Goal: Task Accomplishment & Management: Manage account settings

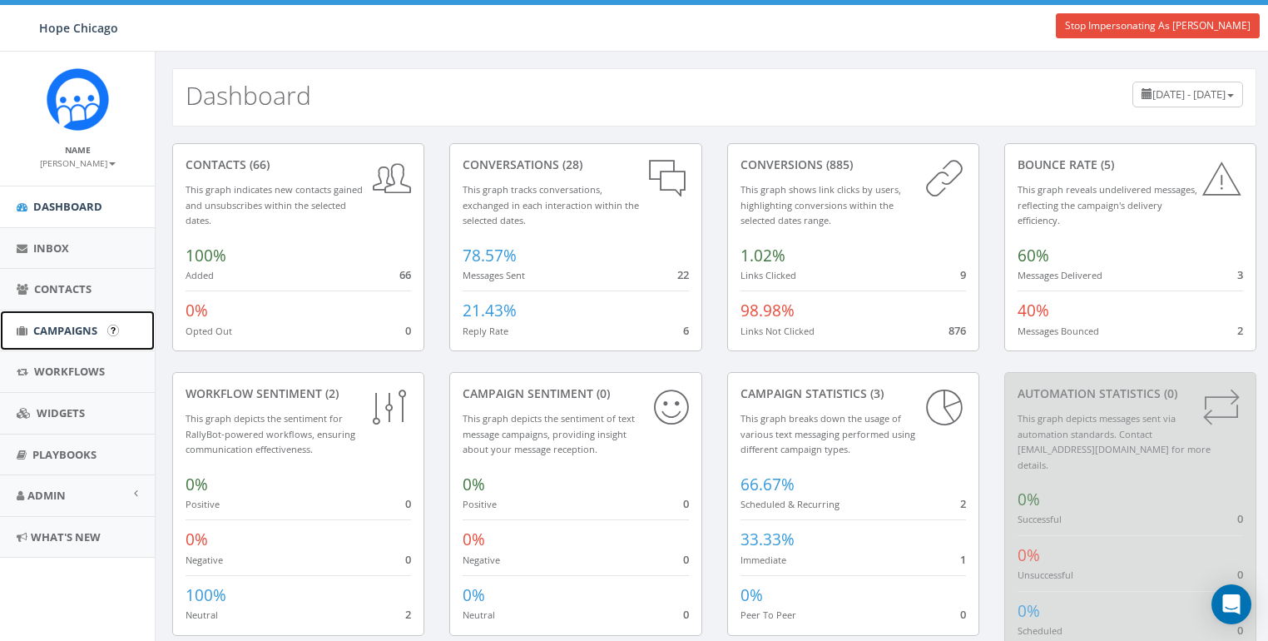
click at [64, 326] on span "Campaigns" at bounding box center [65, 330] width 64 height 15
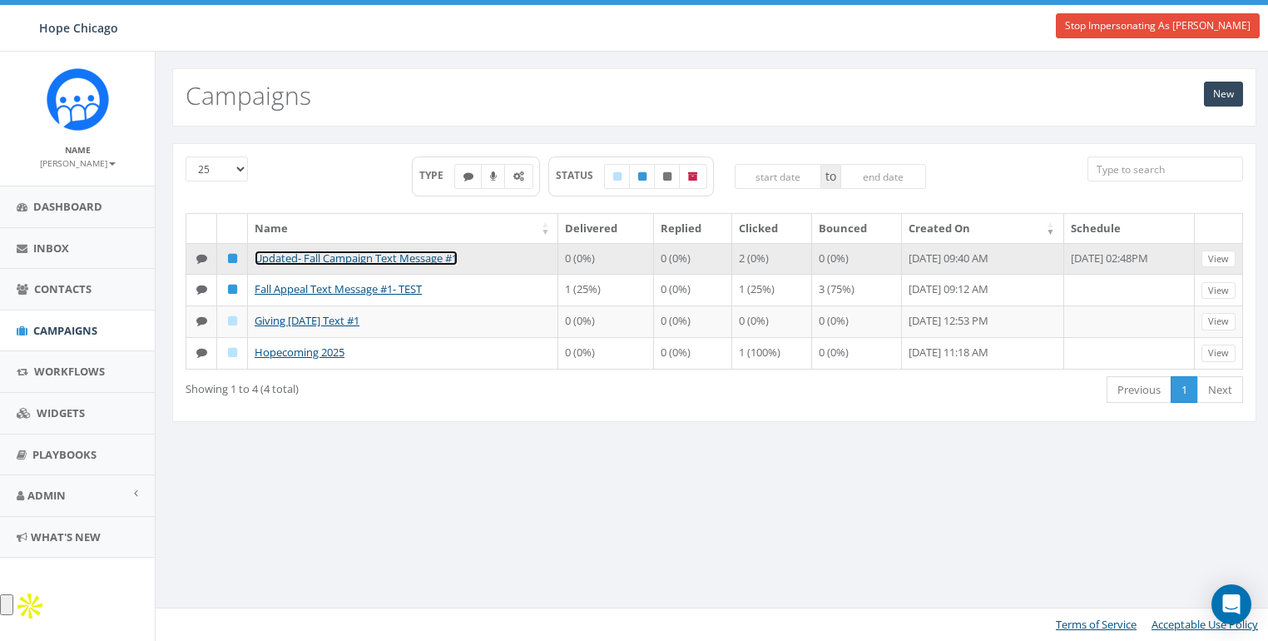
click at [289, 255] on link "Updated- Fall Campaign Text Message #1" at bounding box center [356, 257] width 203 height 15
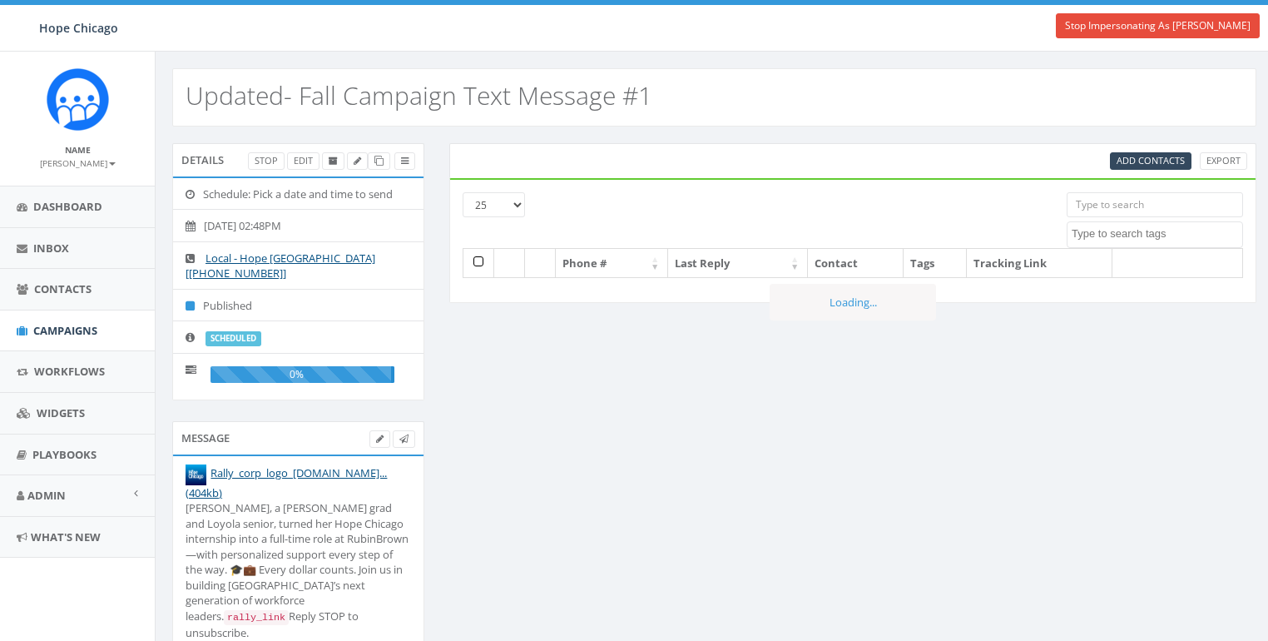
select select
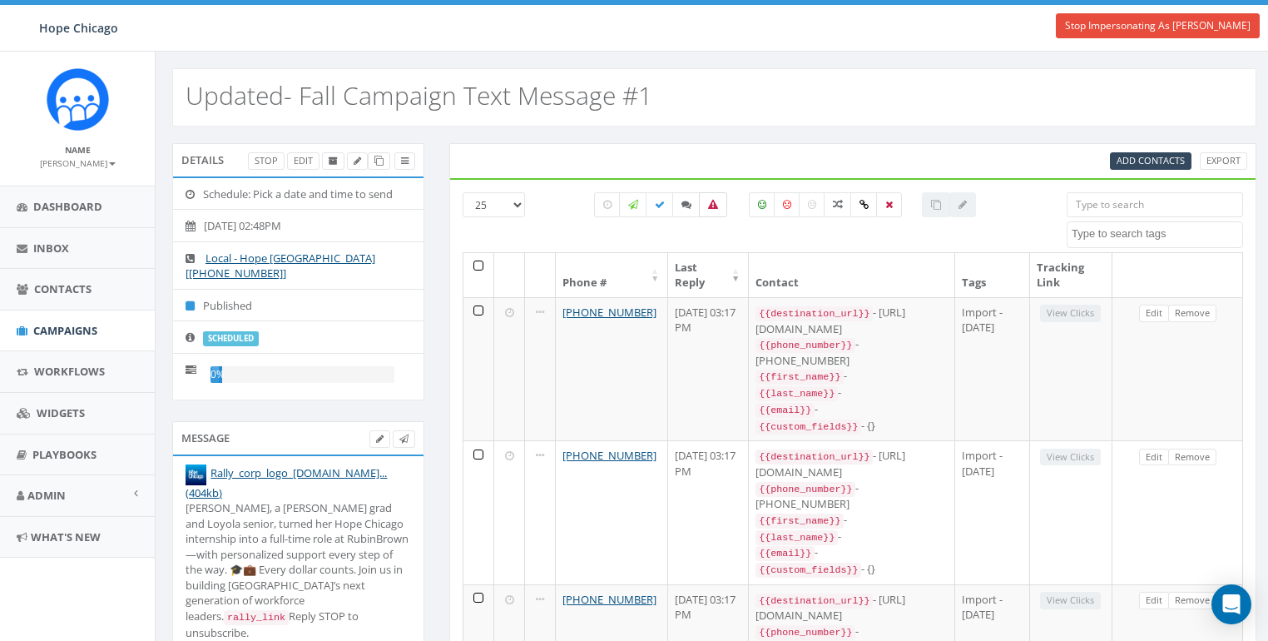
click at [715, 200] on icon at bounding box center [713, 205] width 10 height 10
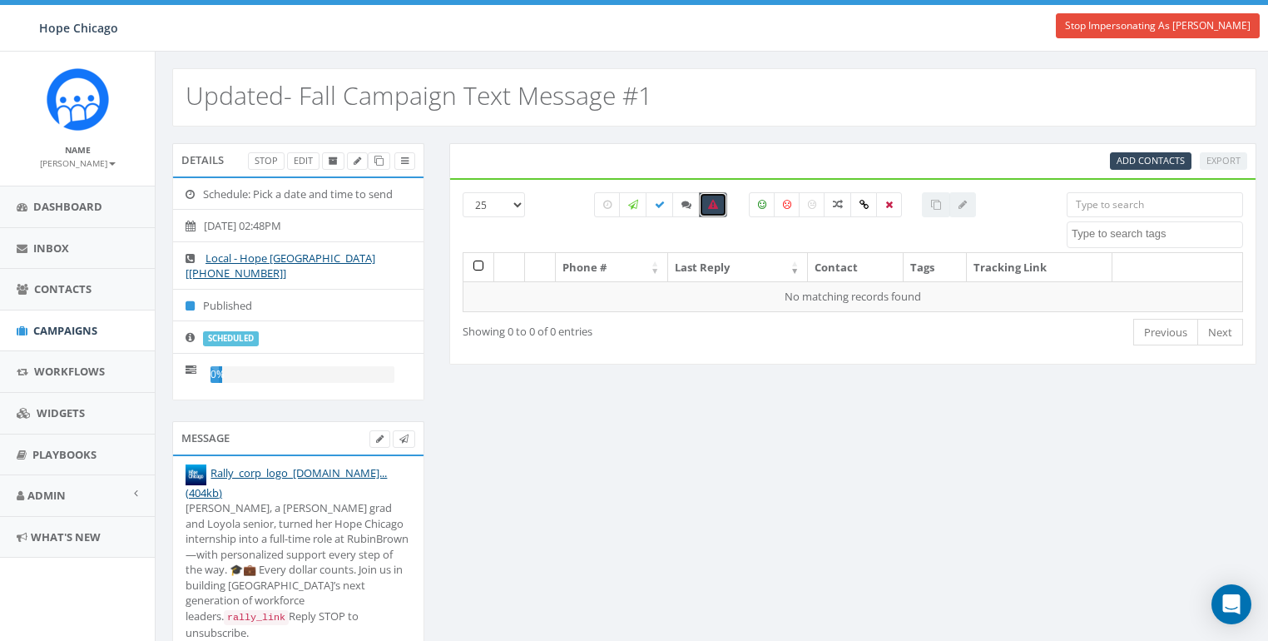
click at [715, 200] on icon at bounding box center [713, 205] width 10 height 10
checkbox input "false"
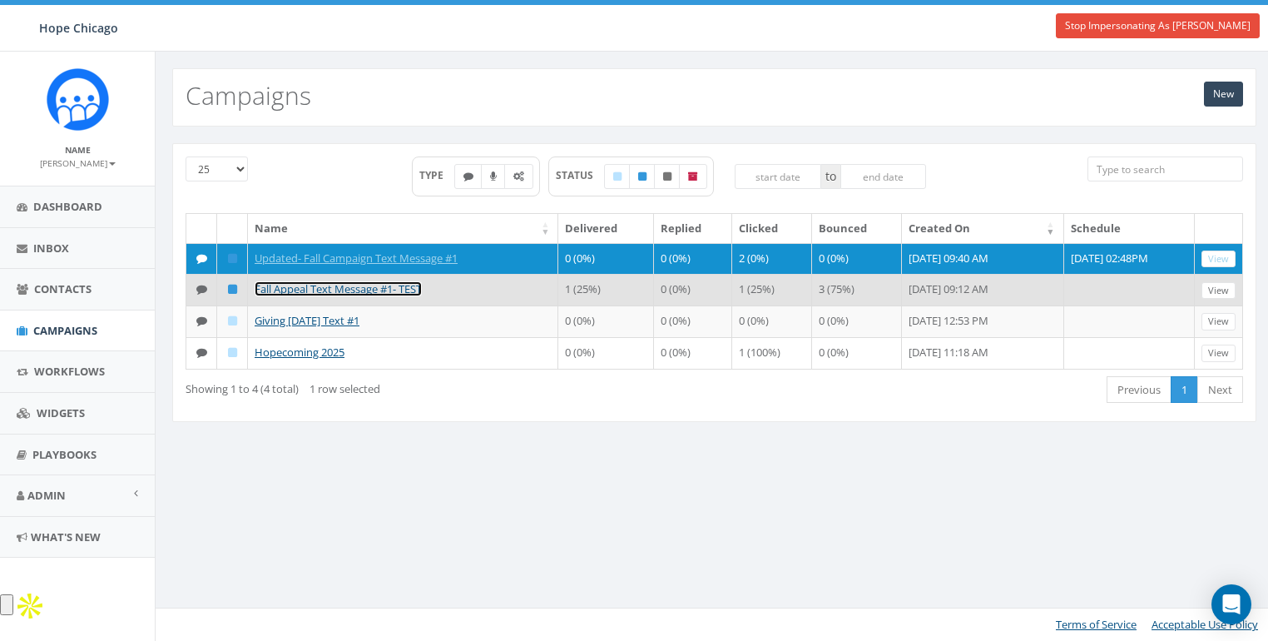
click at [390, 296] on link "Fall Appeal Text Message #1- TEST" at bounding box center [338, 288] width 167 height 15
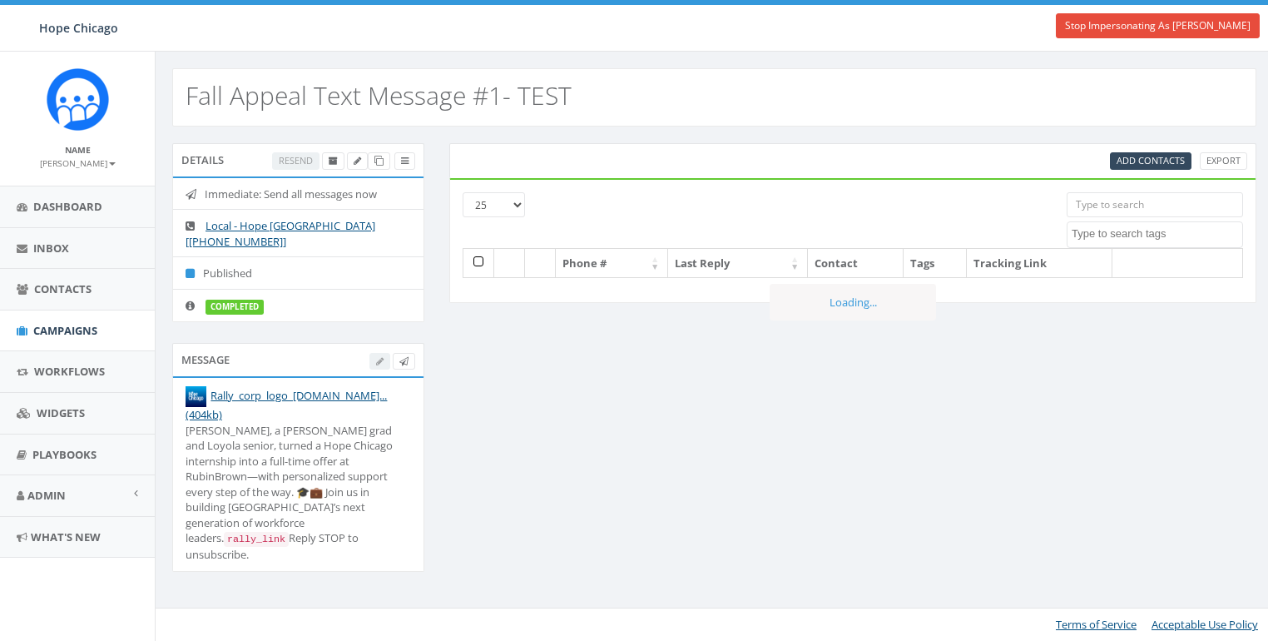
select select
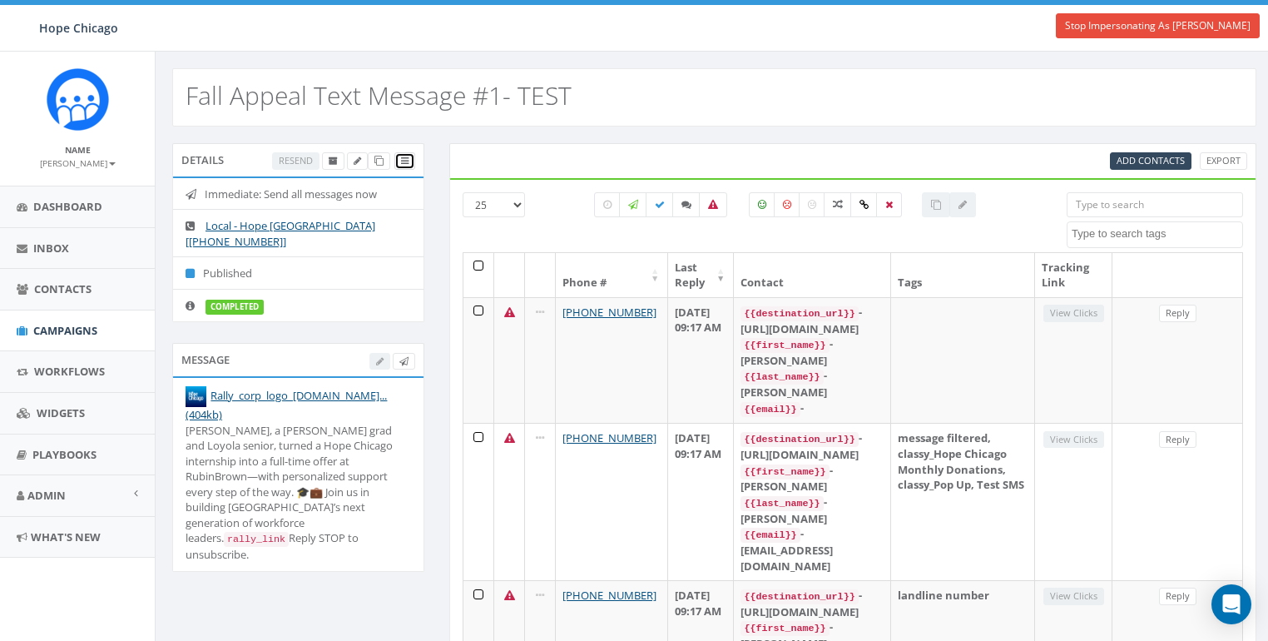
click at [403, 157] on icon at bounding box center [404, 160] width 7 height 9
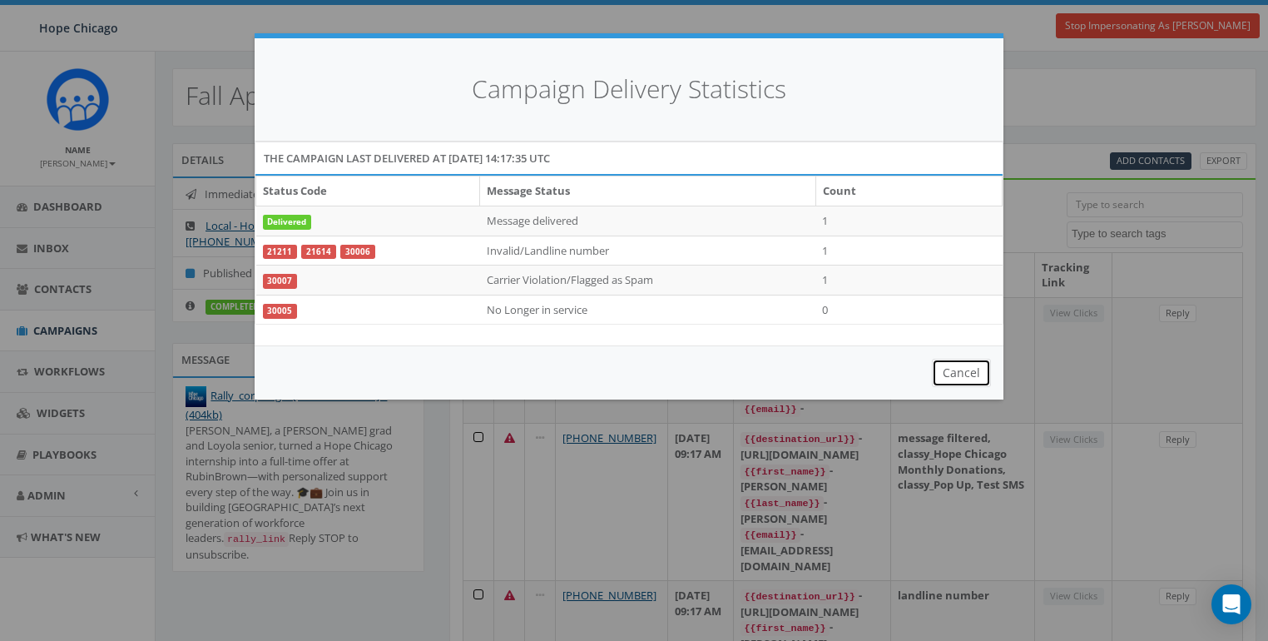
click at [948, 360] on button "Cancel" at bounding box center [961, 373] width 59 height 28
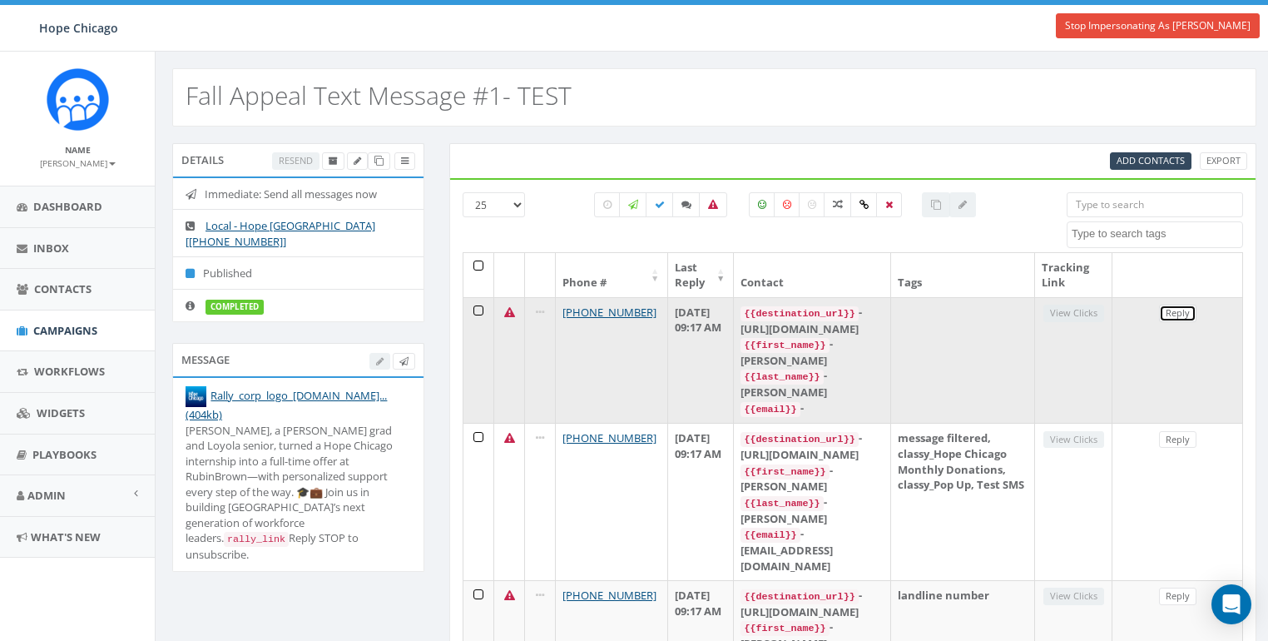
click at [1177, 304] on link "Reply" at bounding box center [1177, 312] width 37 height 17
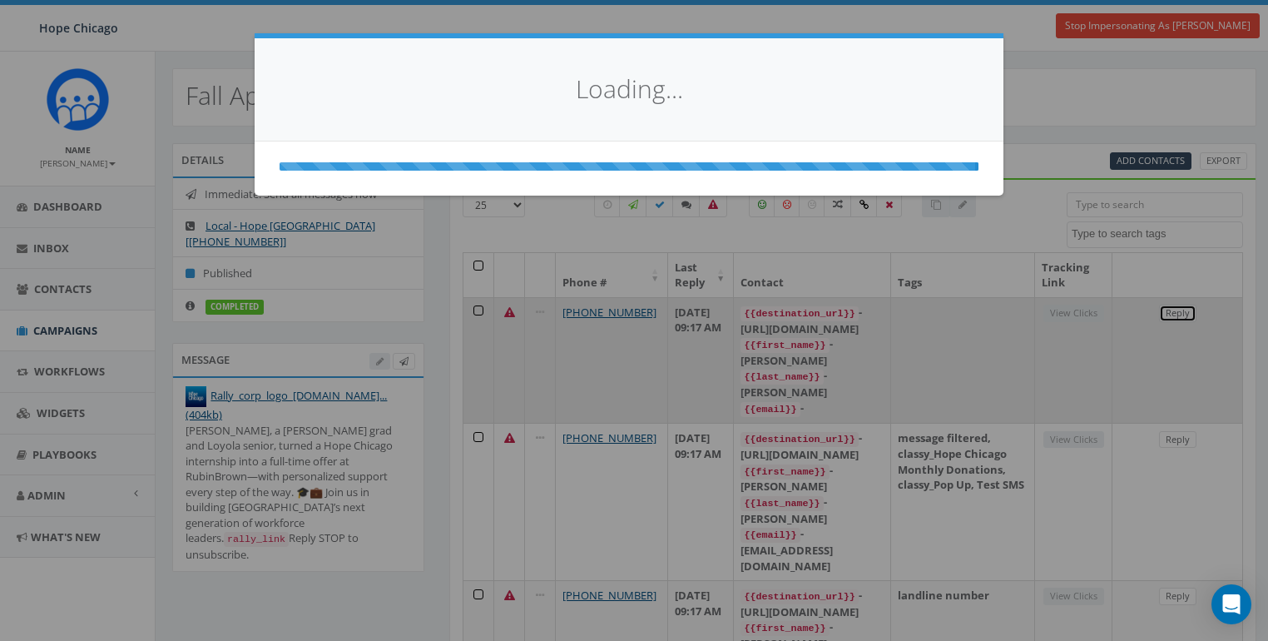
select select
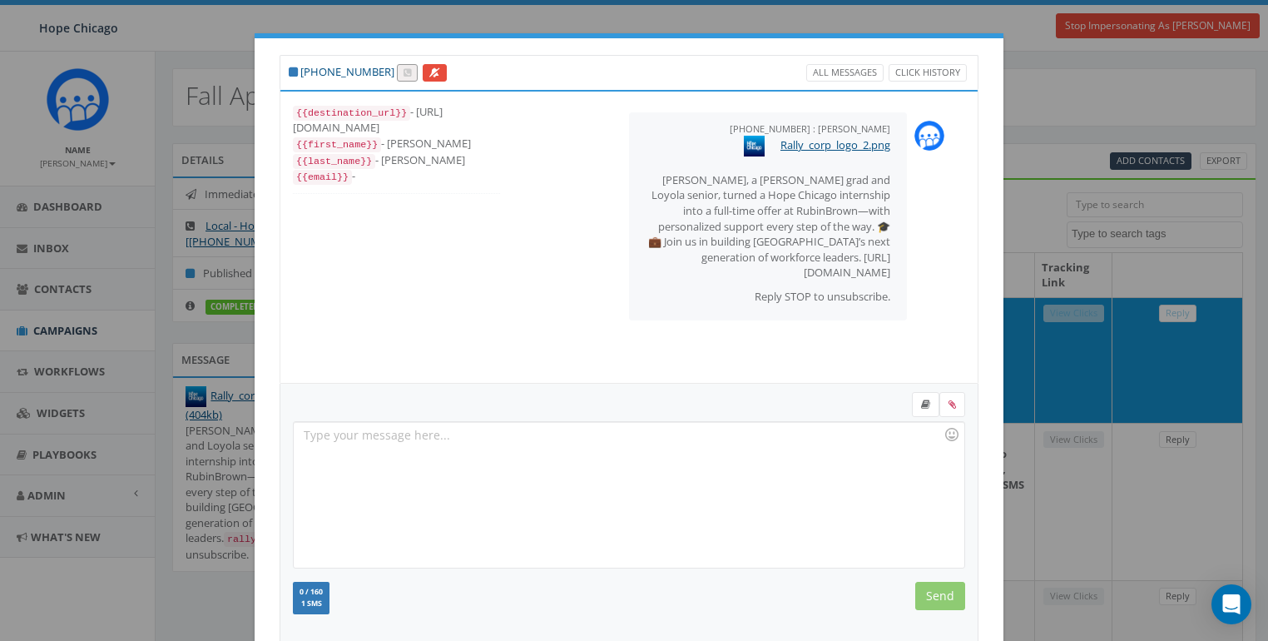
drag, startPoint x: 380, startPoint y: 70, endPoint x: 312, endPoint y: 67, distance: 68.3
click at [312, 67] on div "+1 312-477-3179 All Messages Click History" at bounding box center [629, 72] width 699 height 35
copy link "312-477-3179"
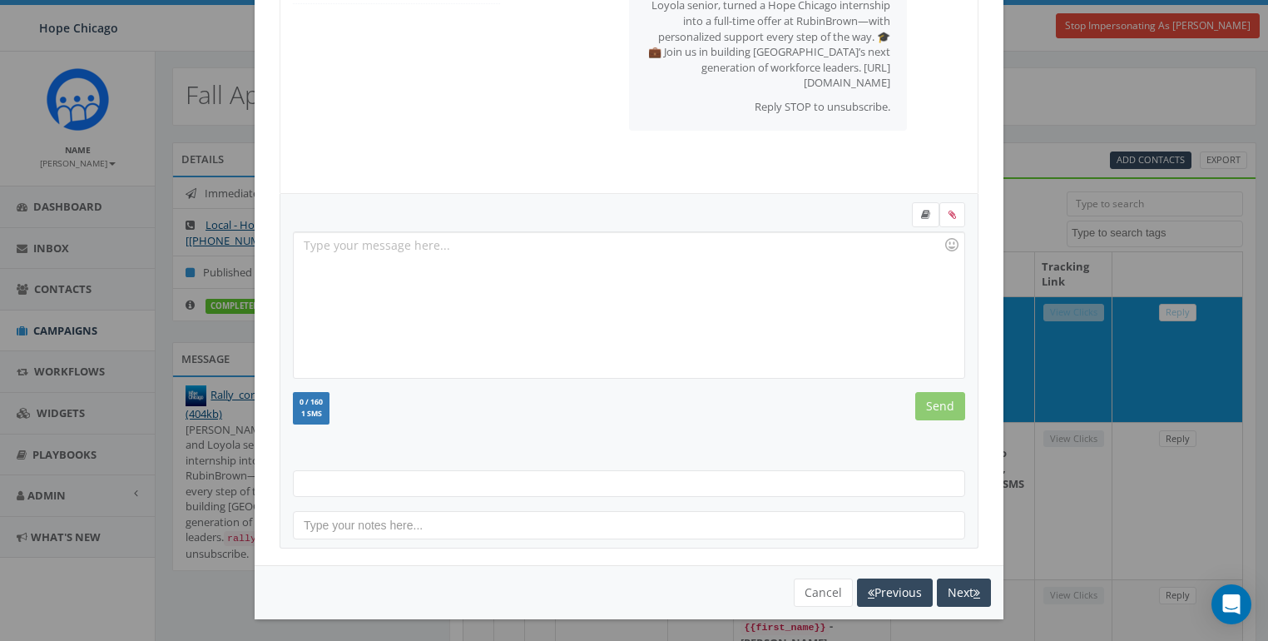
scroll to position [2, 0]
click at [794, 581] on button "Cancel" at bounding box center [823, 592] width 59 height 28
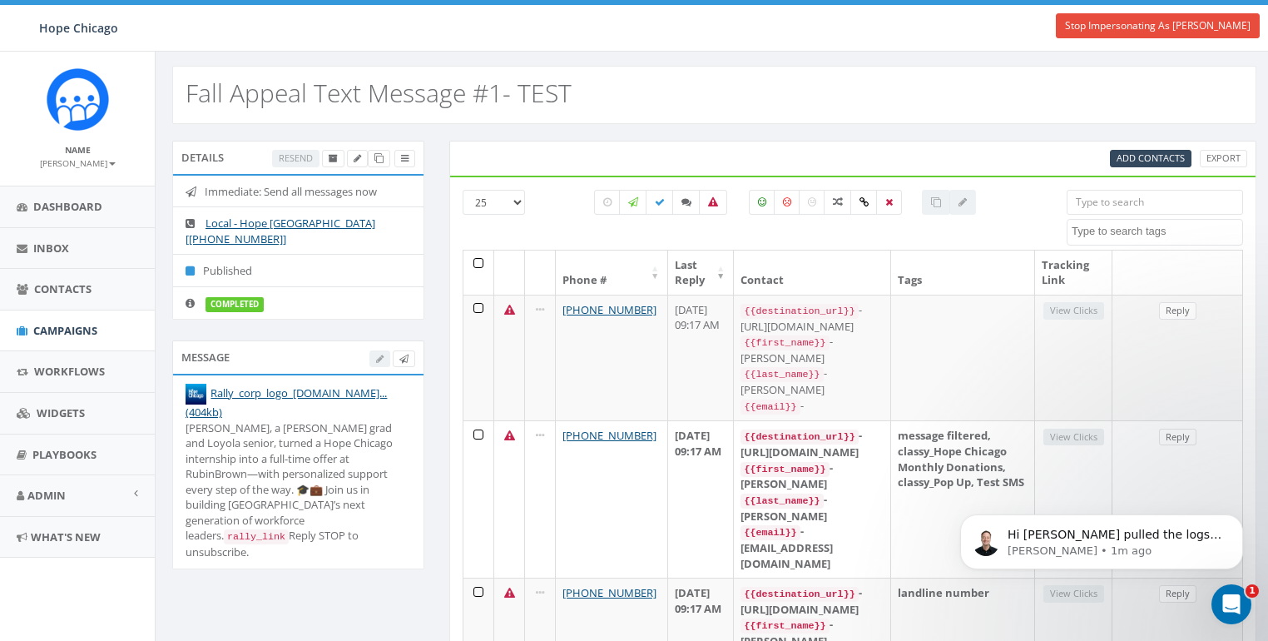
scroll to position [0, 0]
click at [1158, 163] on link "Add Contacts" at bounding box center [1151, 158] width 82 height 17
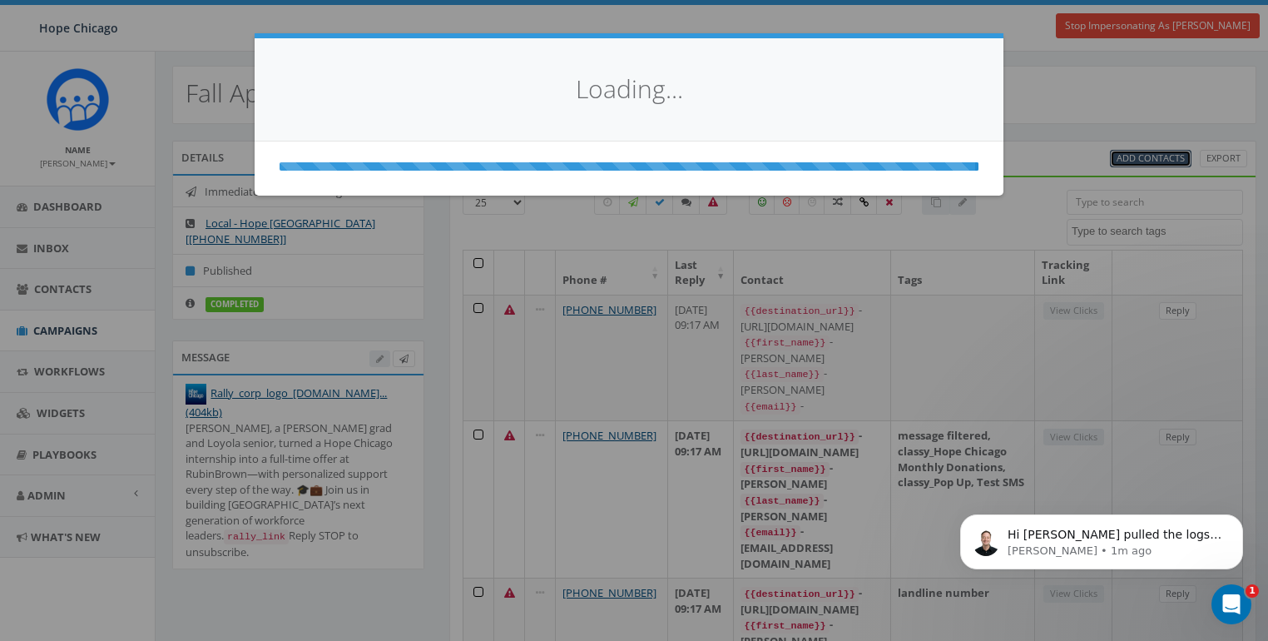
select select
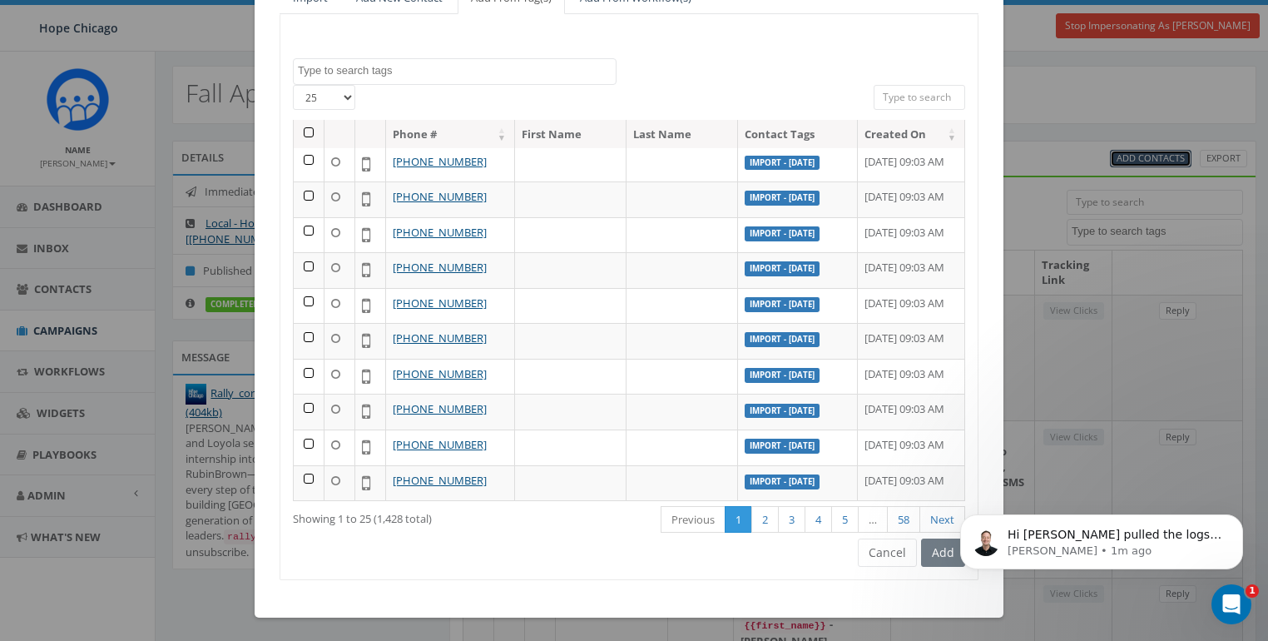
scroll to position [536, 0]
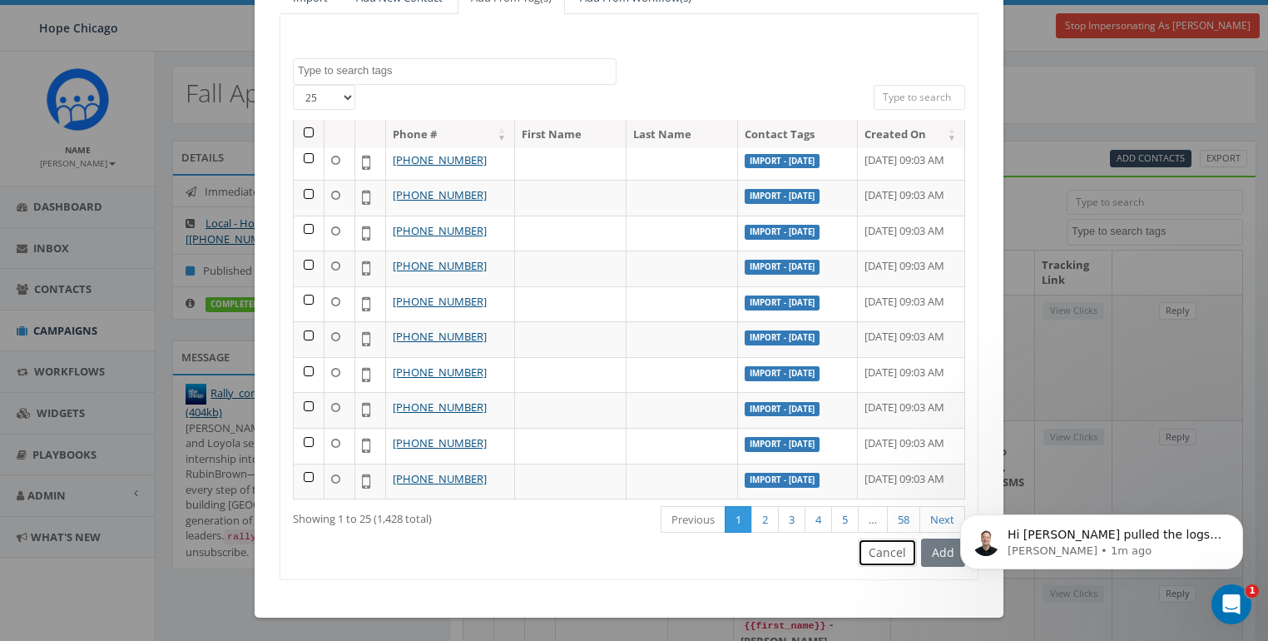
click at [880, 542] on button "Cancel" at bounding box center [887, 552] width 59 height 28
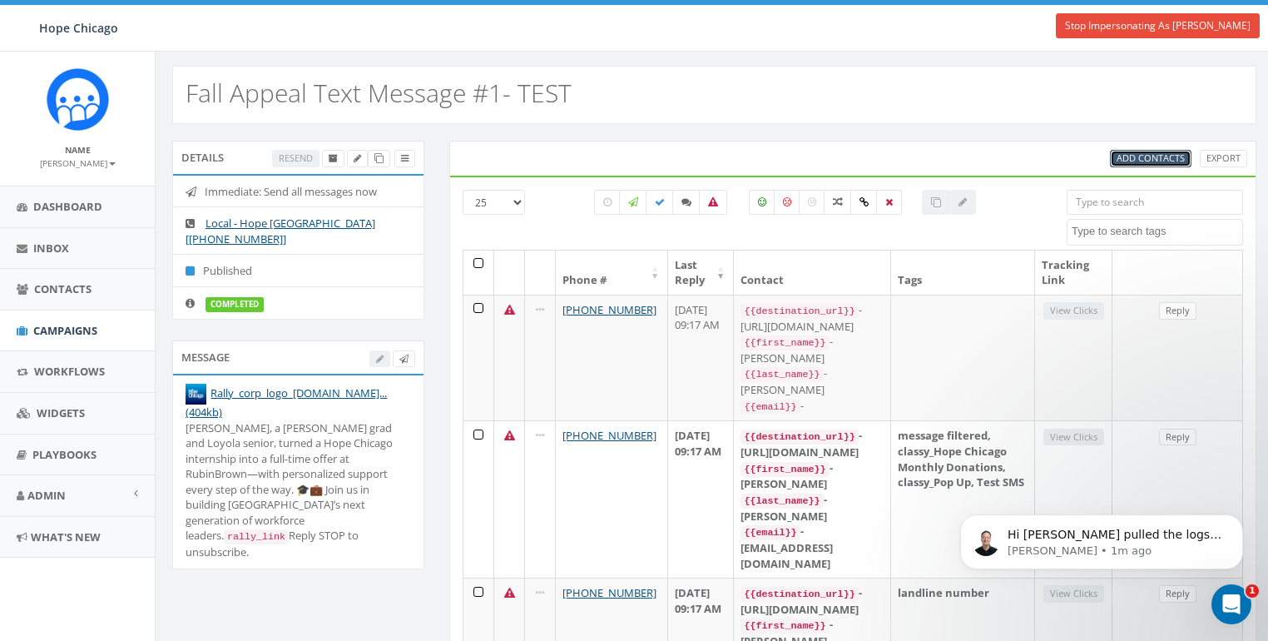
scroll to position [0, 0]
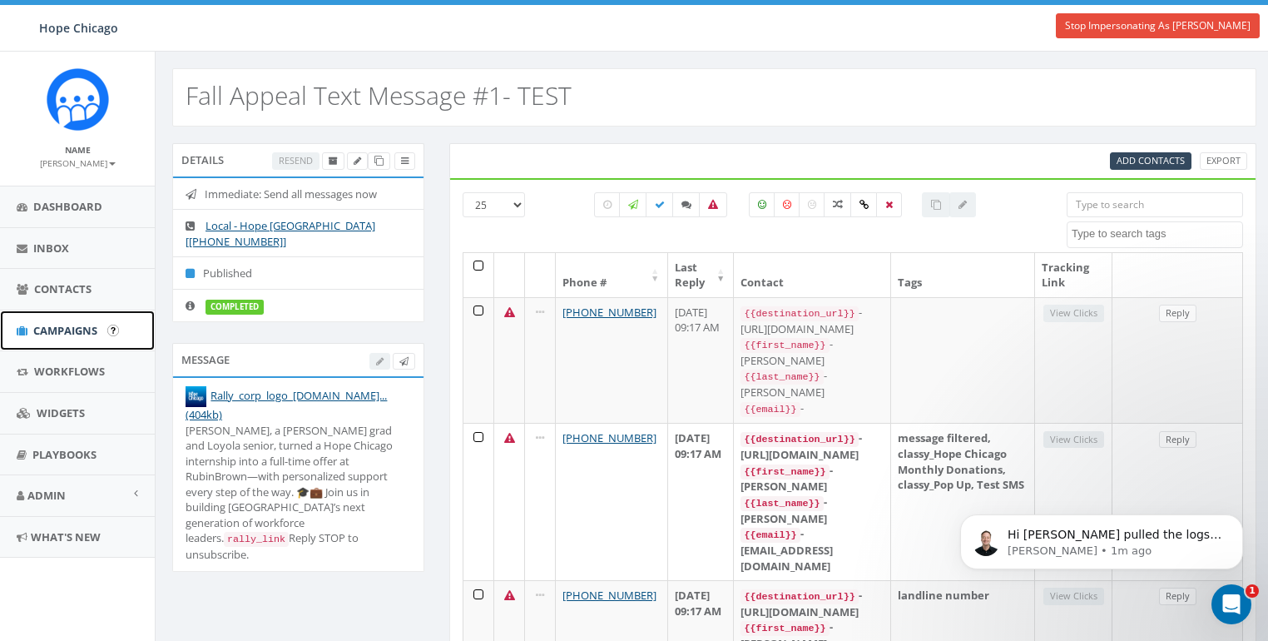
click at [53, 325] on span "Campaigns" at bounding box center [65, 330] width 64 height 15
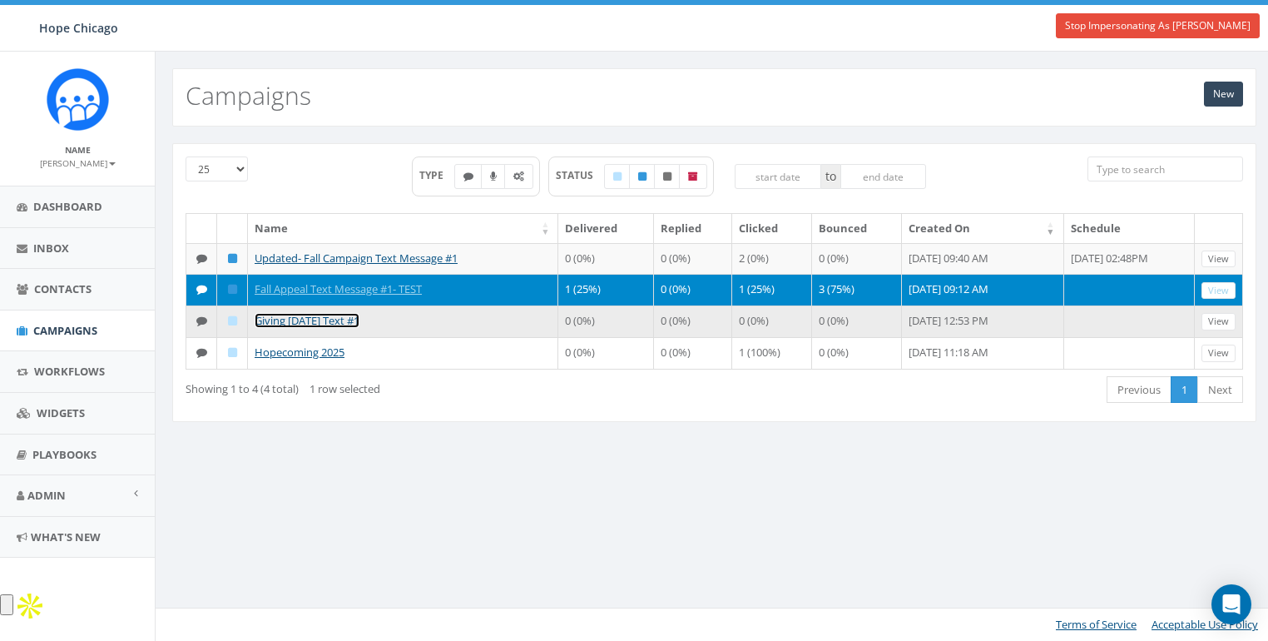
click at [305, 328] on link "Giving Tuesday Text #1" at bounding box center [307, 320] width 105 height 15
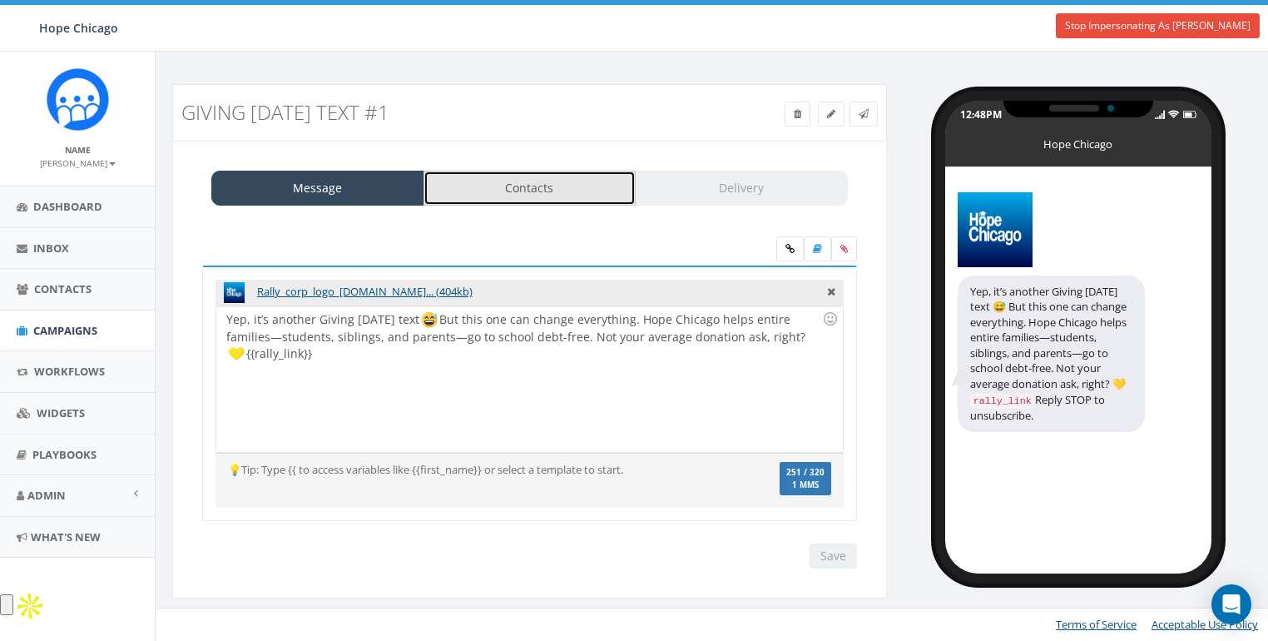
click at [542, 197] on link "Contacts" at bounding box center [529, 188] width 213 height 35
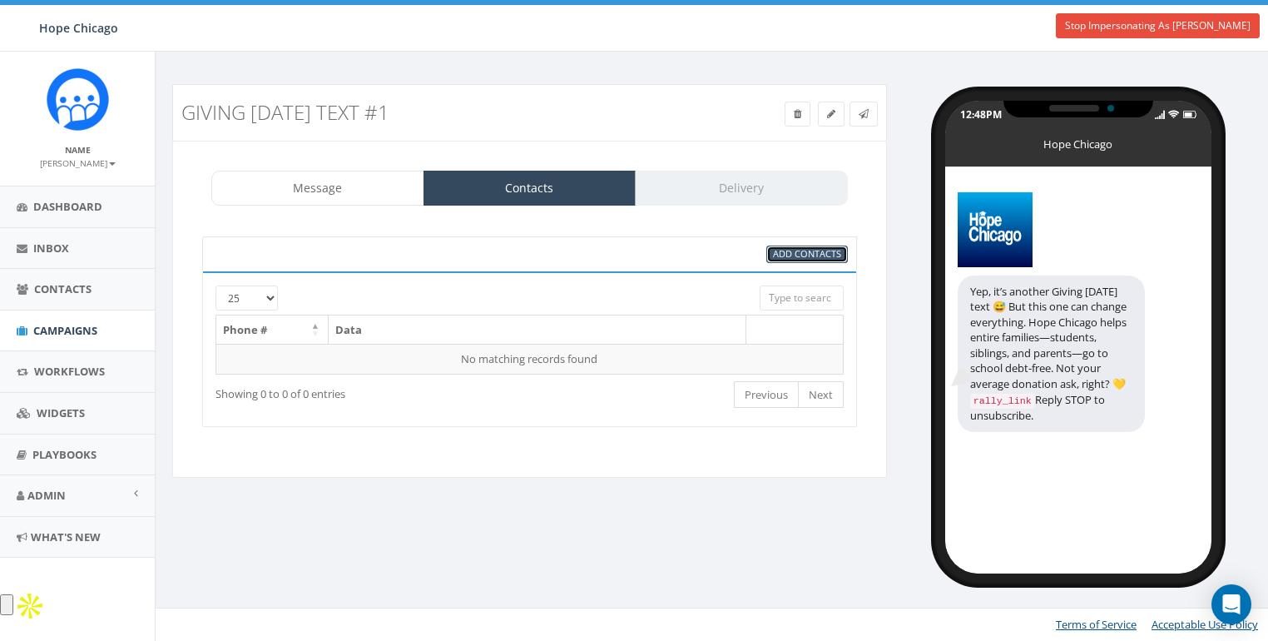
click at [816, 249] on span "Add Contacts" at bounding box center [807, 253] width 68 height 12
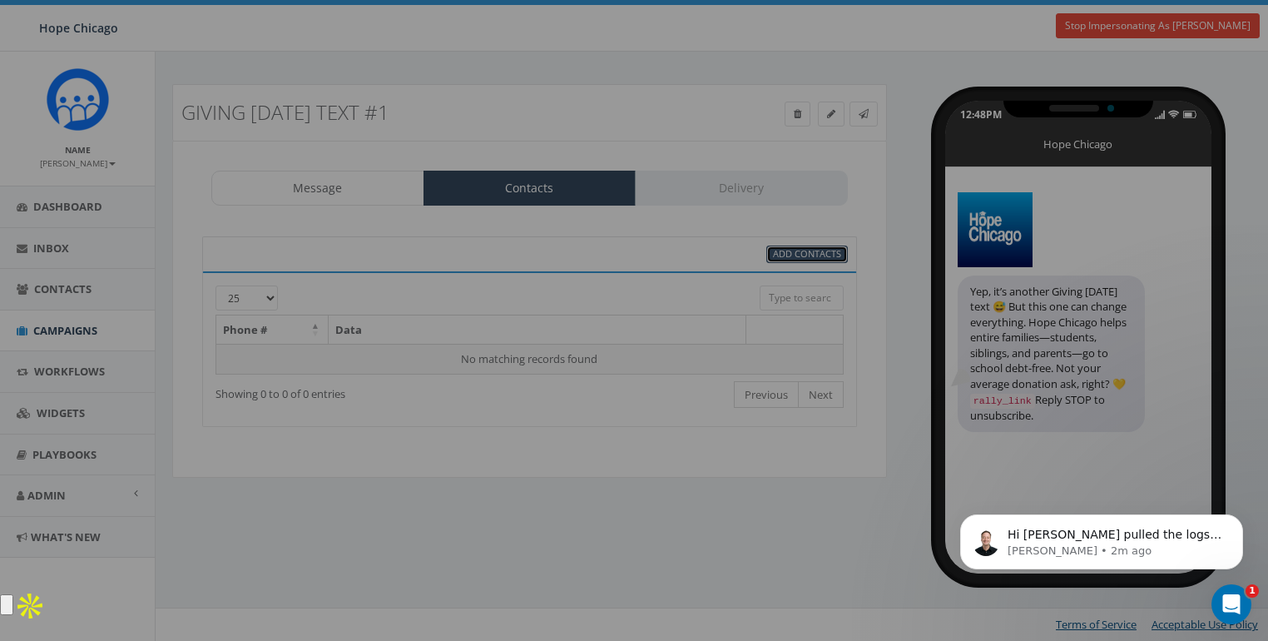
select select
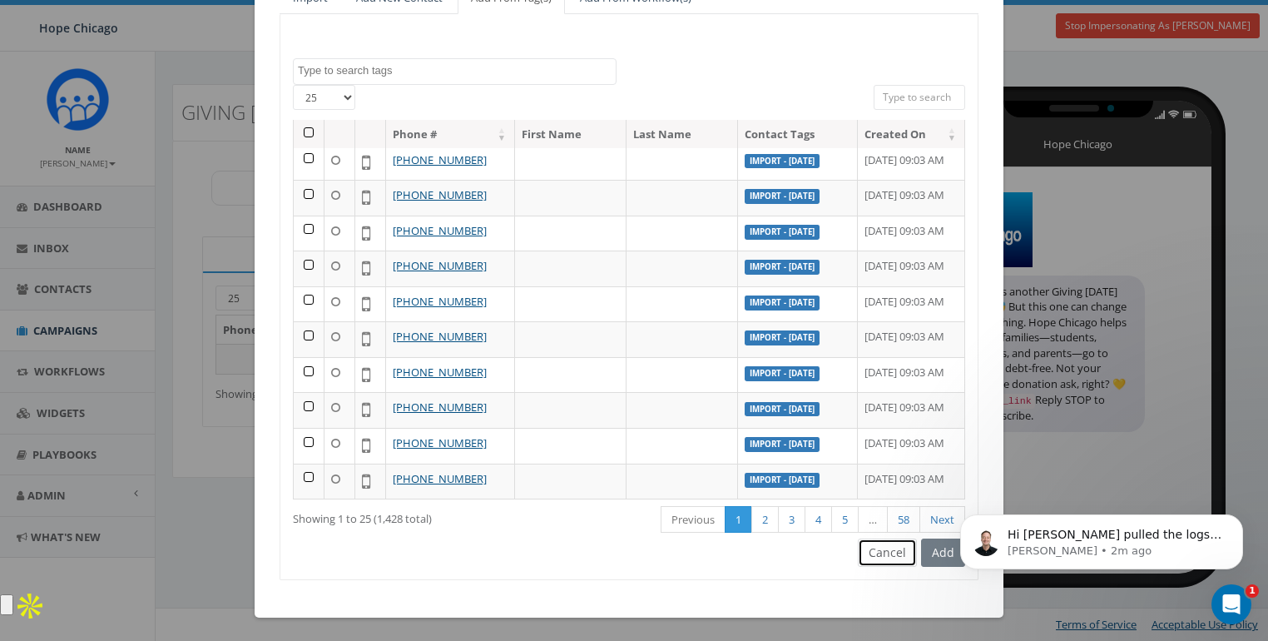
click at [883, 554] on button "Cancel" at bounding box center [887, 552] width 59 height 28
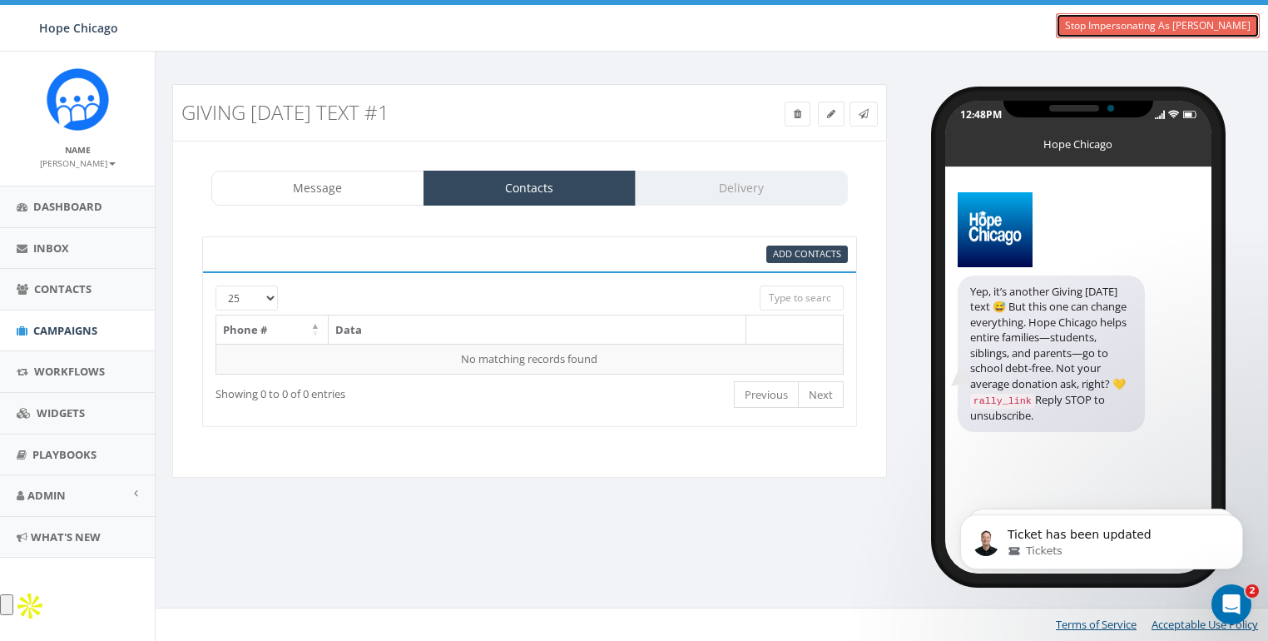
click at [1165, 27] on link "Stop Impersonating As Samantha Mitchell" at bounding box center [1158, 25] width 204 height 25
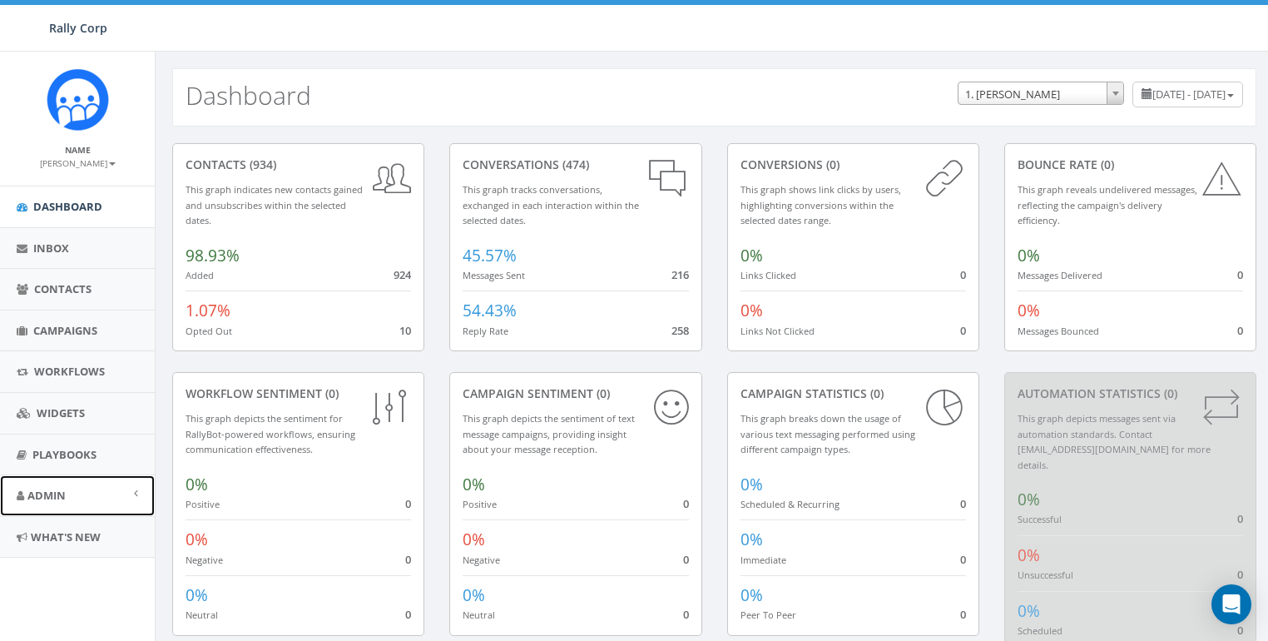
click at [38, 494] on span "Admin" at bounding box center [46, 494] width 38 height 15
